Goal: Task Accomplishment & Management: Manage account settings

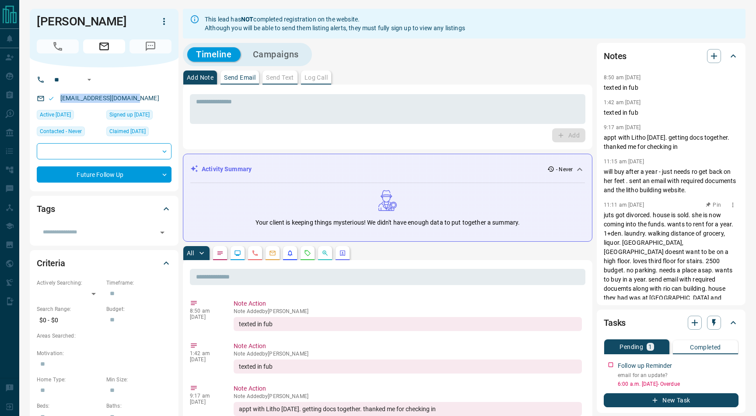
scroll to position [19, 0]
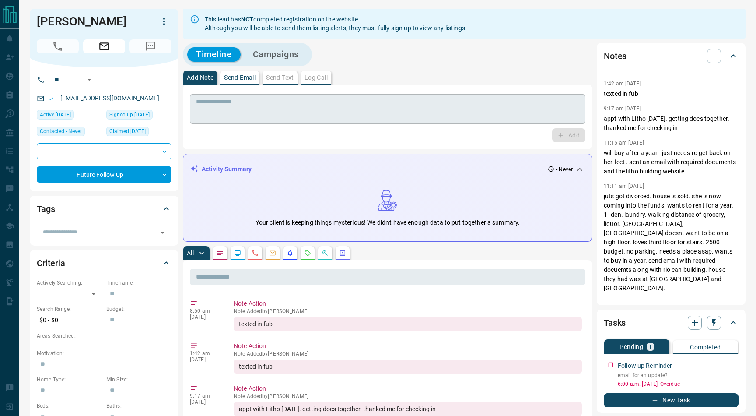
click at [215, 107] on textarea at bounding box center [387, 109] width 383 height 22
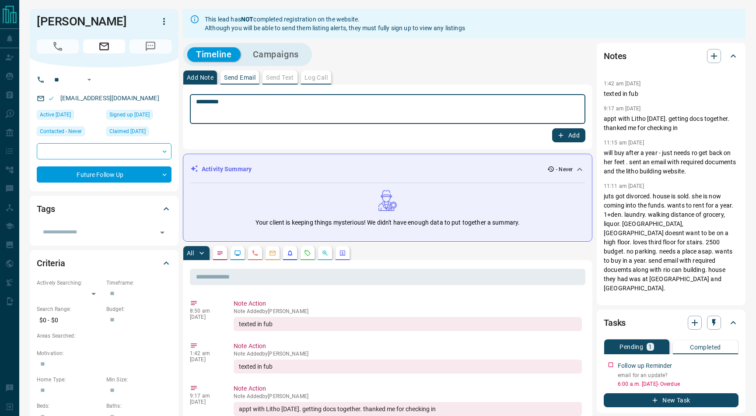
type textarea "**********"
click at [569, 136] on button "Add" at bounding box center [568, 135] width 33 height 14
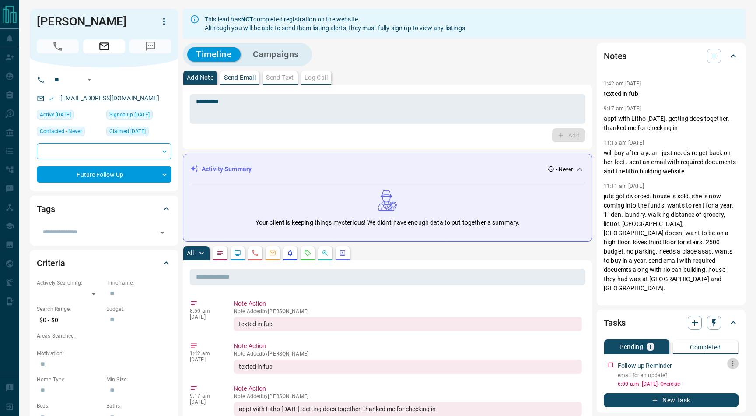
click at [733, 363] on icon "button" at bounding box center [732, 363] width 7 height 7
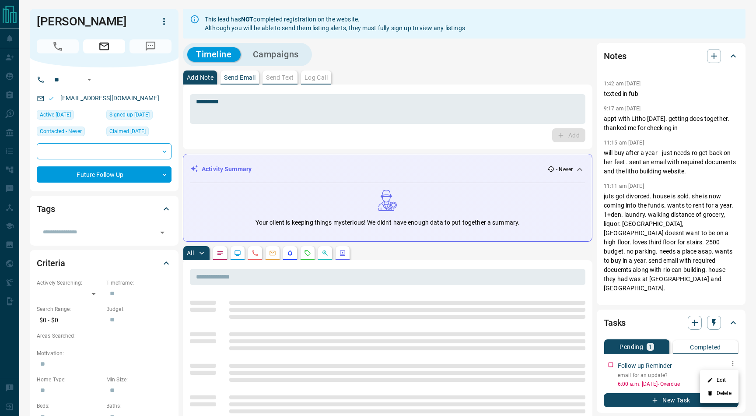
click at [719, 382] on li "Edit" at bounding box center [719, 379] width 38 height 13
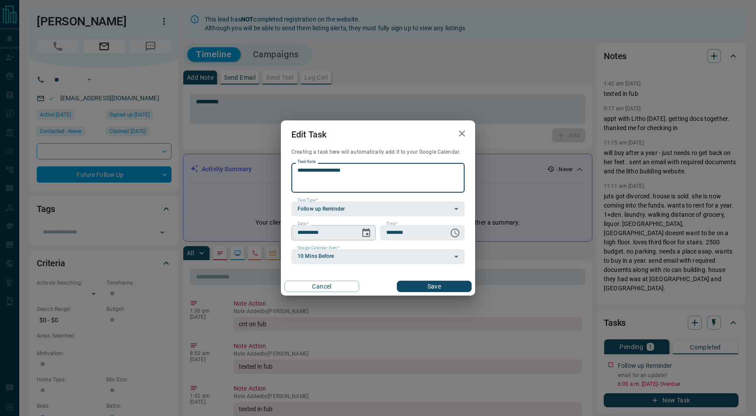
click at [362, 228] on icon "Choose date, selected date is Sep 12, 2025" at bounding box center [366, 232] width 10 height 10
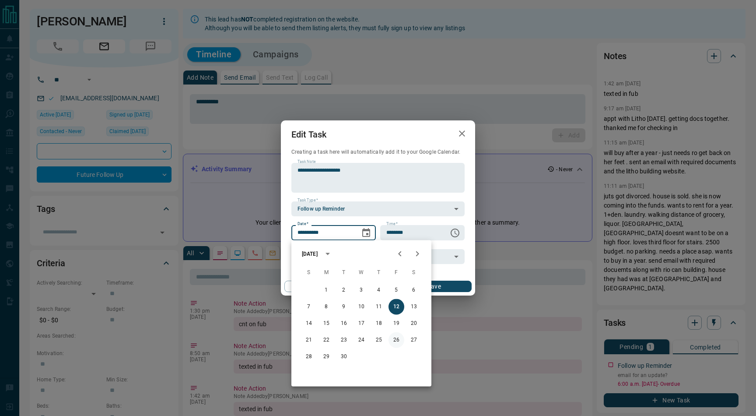
click at [399, 338] on button "26" at bounding box center [396, 340] width 16 height 16
type input "**********"
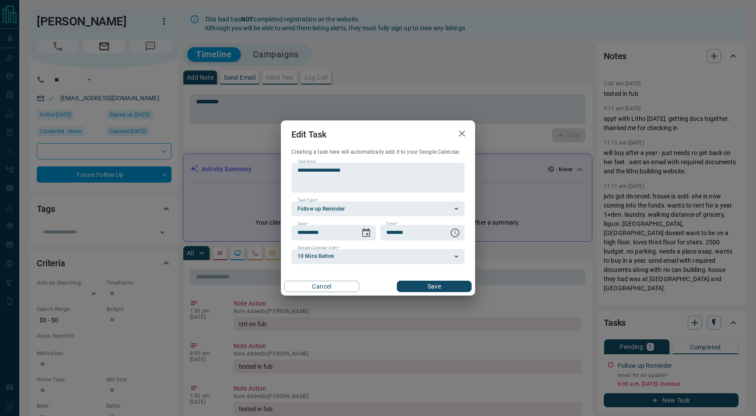
click at [428, 279] on div "Cancel Save" at bounding box center [378, 286] width 194 height 18
click at [428, 286] on button "Save" at bounding box center [434, 285] width 75 height 11
